Goal: Download file/media

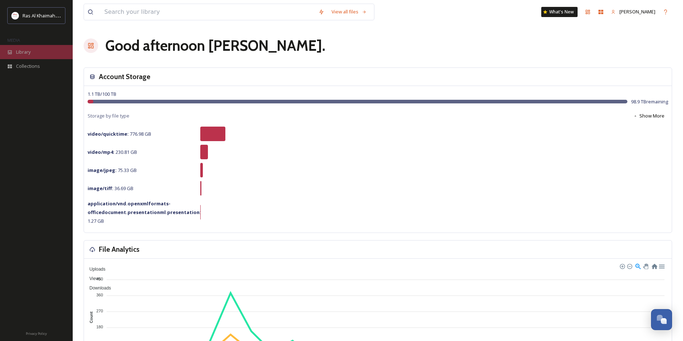
click at [18, 55] on span "Library" at bounding box center [23, 52] width 15 height 7
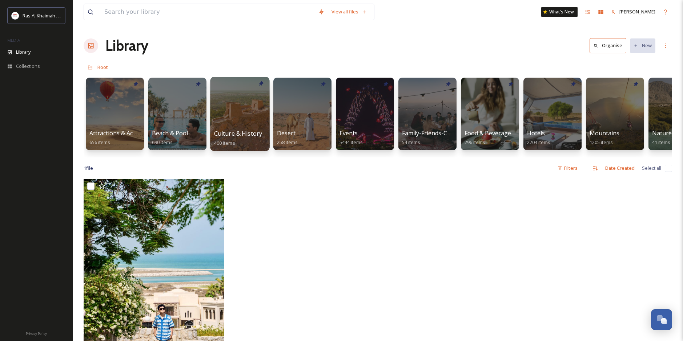
click at [243, 125] on div at bounding box center [239, 114] width 59 height 74
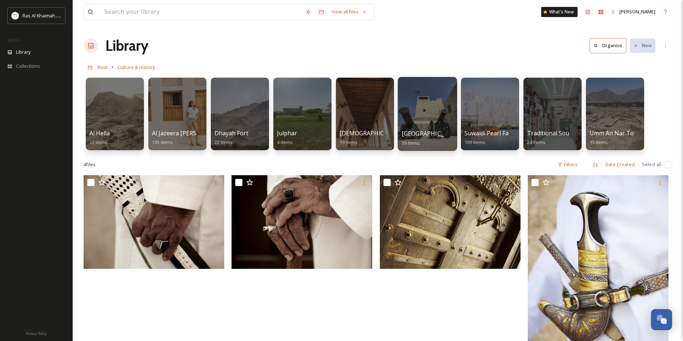
click at [408, 120] on div at bounding box center [426, 114] width 59 height 74
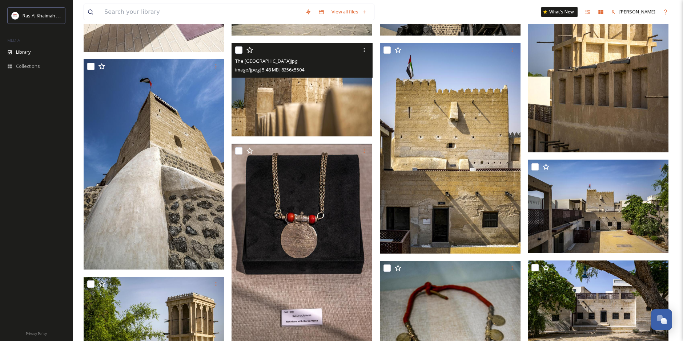
scroll to position [291, 0]
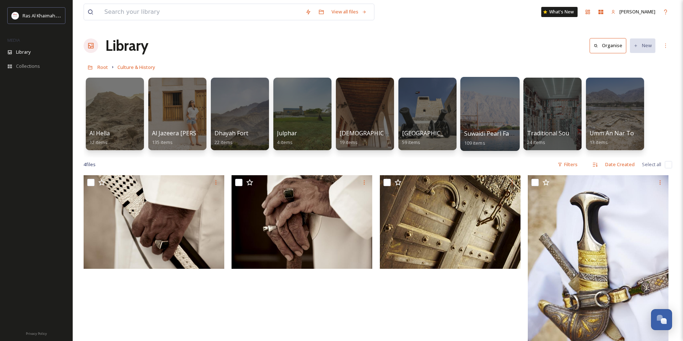
click at [492, 131] on span "Suwaidi Pearl Farm" at bounding box center [490, 134] width 53 height 8
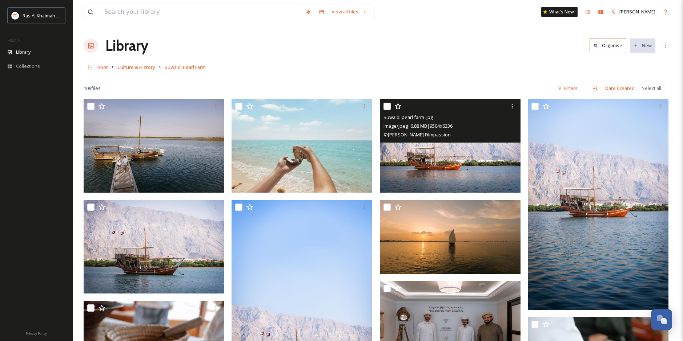
click at [435, 166] on img at bounding box center [450, 146] width 141 height 94
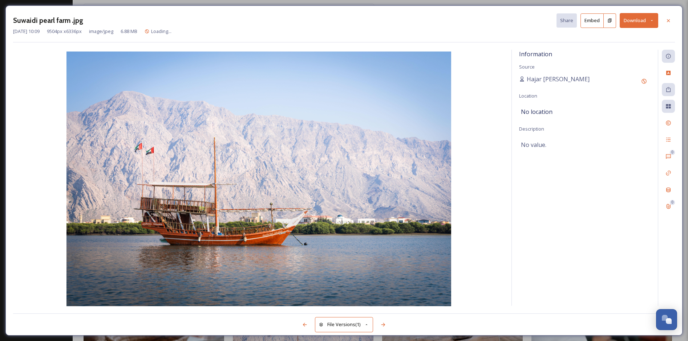
click at [649, 23] on button "Download" at bounding box center [639, 20] width 39 height 15
drag, startPoint x: 643, startPoint y: 36, endPoint x: 639, endPoint y: 53, distance: 17.9
click at [639, 53] on div "Download Original (9504 x 6336) Download Large (2000 x 1333) Download Medium (1…" at bounding box center [620, 52] width 77 height 44
click at [639, 53] on span "Download Large (2000 x 1333)" at bounding box center [618, 51] width 64 height 7
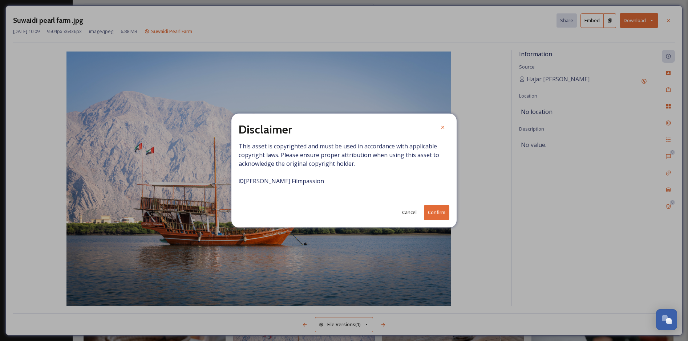
click at [413, 212] on button "Cancel" at bounding box center [409, 213] width 22 height 14
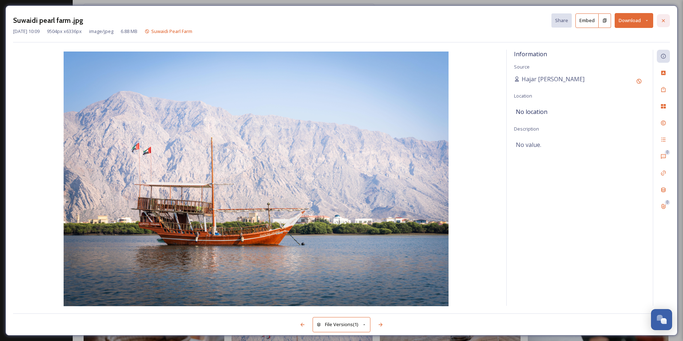
click at [663, 18] on icon at bounding box center [663, 21] width 6 height 6
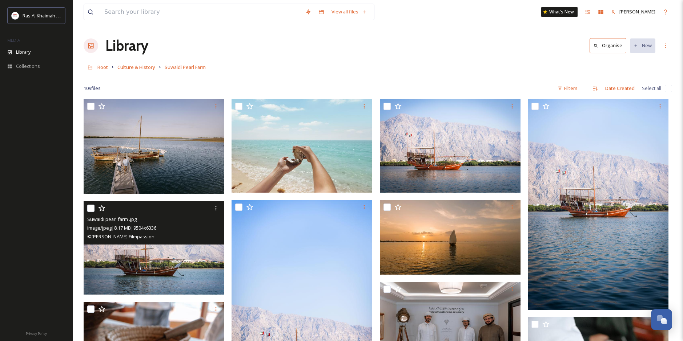
click at [168, 275] on img at bounding box center [154, 248] width 141 height 94
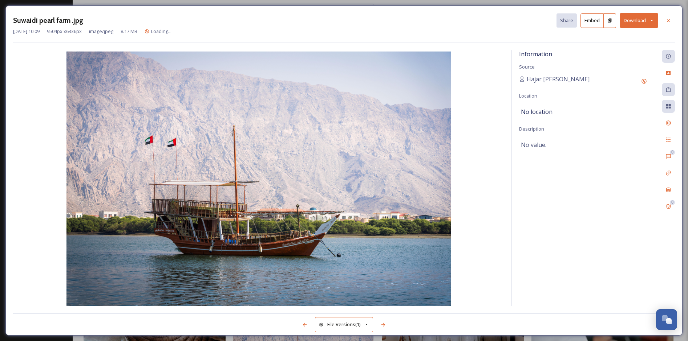
click at [633, 21] on button "Download" at bounding box center [639, 20] width 39 height 15
click at [626, 51] on span "Download Large (2000 x 1333)" at bounding box center [618, 51] width 64 height 7
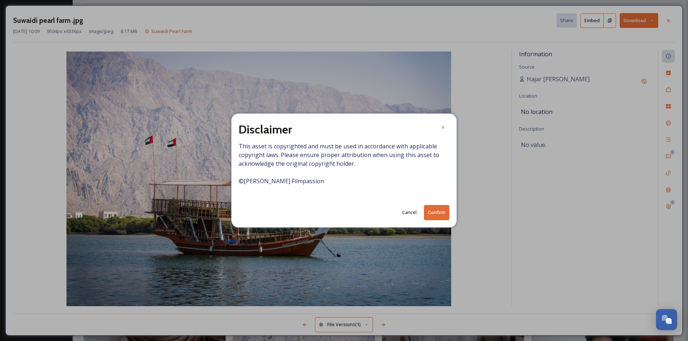
click at [433, 212] on button "Confirm" at bounding box center [436, 212] width 25 height 15
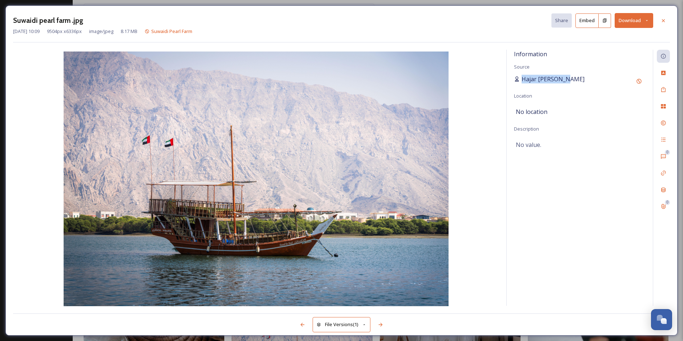
drag, startPoint x: 575, startPoint y: 80, endPoint x: 521, endPoint y: 82, distance: 54.2
click at [521, 82] on div "Hajar [PERSON_NAME]" at bounding box center [579, 81] width 131 height 13
copy span "Hajar [PERSON_NAME]"
click at [517, 78] on icon at bounding box center [517, 79] width 6 height 6
click at [519, 78] on icon at bounding box center [517, 79] width 6 height 6
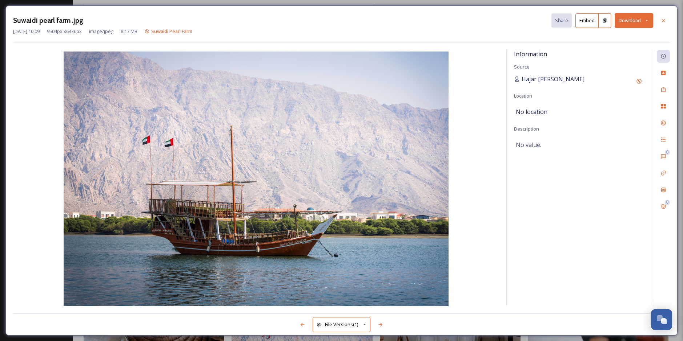
click at [531, 78] on span "Hajar [PERSON_NAME]" at bounding box center [552, 79] width 63 height 9
click at [539, 78] on span "Hajar [PERSON_NAME]" at bounding box center [552, 79] width 63 height 9
click at [664, 124] on icon at bounding box center [663, 123] width 6 height 6
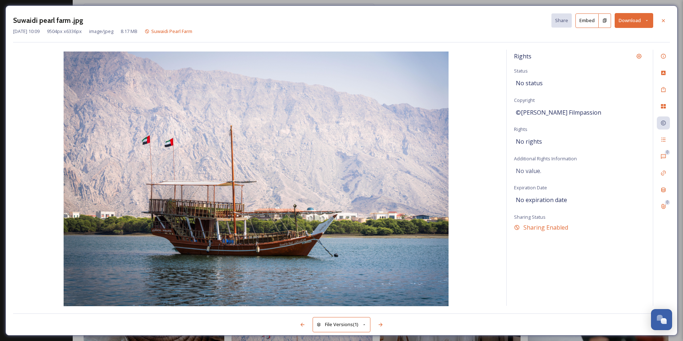
click at [649, 21] on button "Download" at bounding box center [633, 20] width 39 height 15
click at [626, 52] on span "Download Large (2000 x 1333)" at bounding box center [612, 51] width 64 height 7
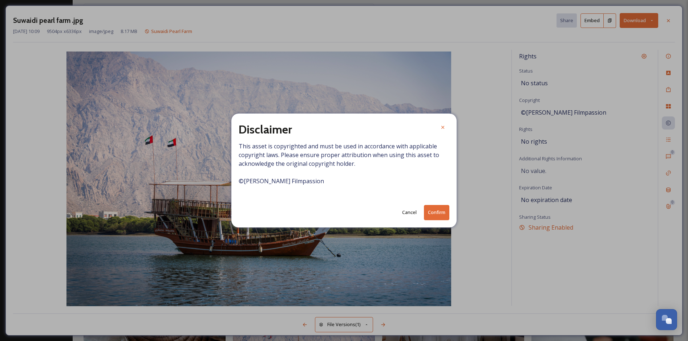
drag, startPoint x: 325, startPoint y: 180, endPoint x: 239, endPoint y: 182, distance: 86.1
click at [239, 182] on span "This asset is copyrighted and must be used in accordance with applicable copyri…" at bounding box center [344, 168] width 211 height 52
copy span "© [PERSON_NAME] Filmpassion"
click at [429, 208] on button "Confirm" at bounding box center [436, 212] width 25 height 15
click at [424, 213] on button "Cancel" at bounding box center [420, 213] width 22 height 14
